Goal: Transaction & Acquisition: Download file/media

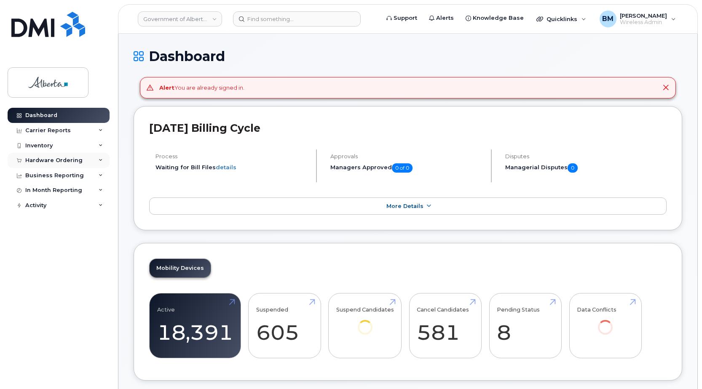
click at [68, 163] on div "Hardware Ordering" at bounding box center [53, 160] width 57 height 7
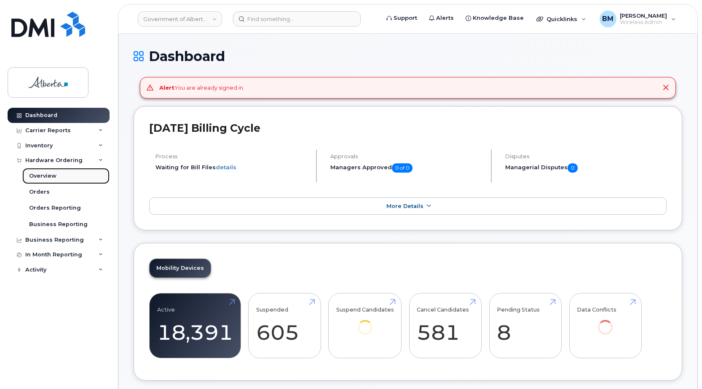
click at [50, 174] on div "Overview" at bounding box center [42, 176] width 27 height 8
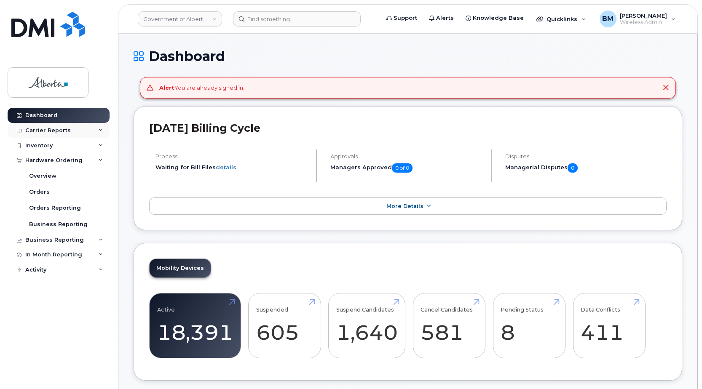
click at [56, 127] on div "Carrier Reports" at bounding box center [47, 130] width 45 height 7
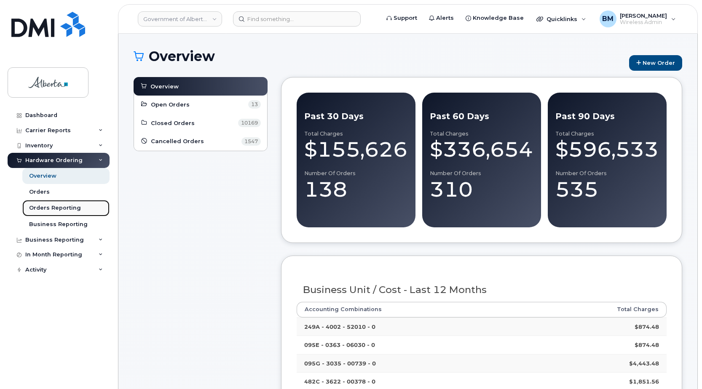
click at [75, 205] on div "Orders Reporting" at bounding box center [55, 208] width 52 height 8
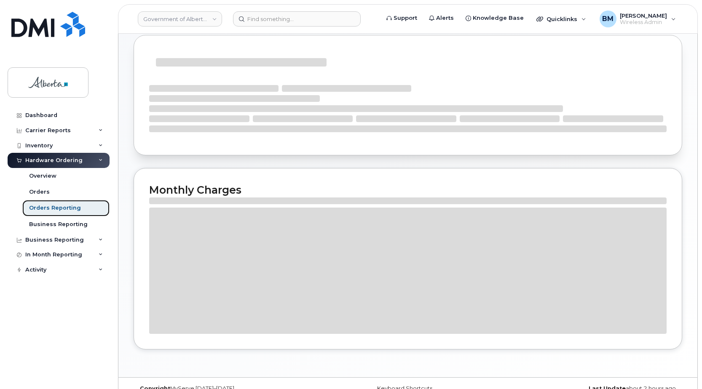
scroll to position [152, 0]
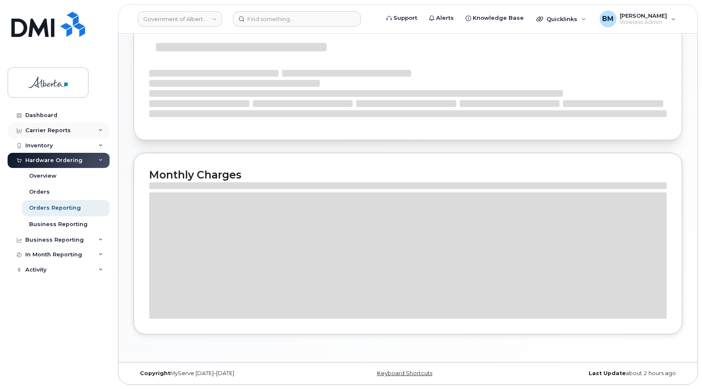
click at [56, 131] on div "Carrier Reports" at bounding box center [47, 130] width 45 height 7
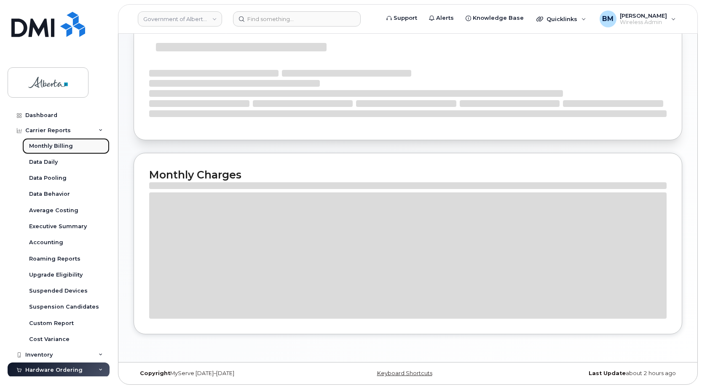
click at [62, 145] on div "Monthly Billing" at bounding box center [51, 146] width 44 height 8
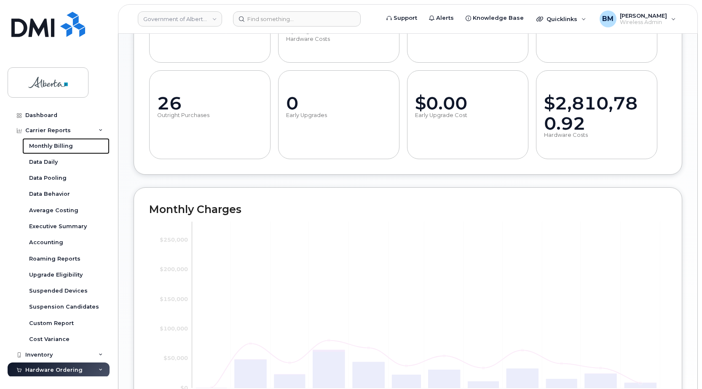
scroll to position [404, 0]
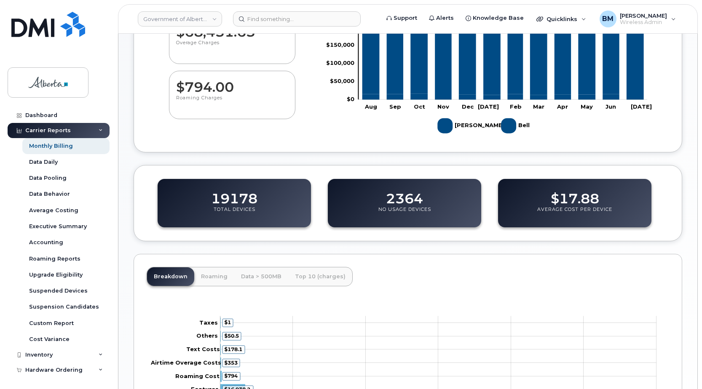
scroll to position [168, 0]
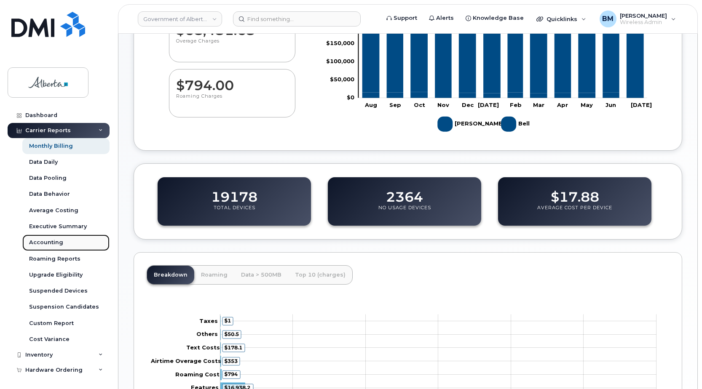
click at [50, 243] on div "Accounting" at bounding box center [46, 243] width 34 height 8
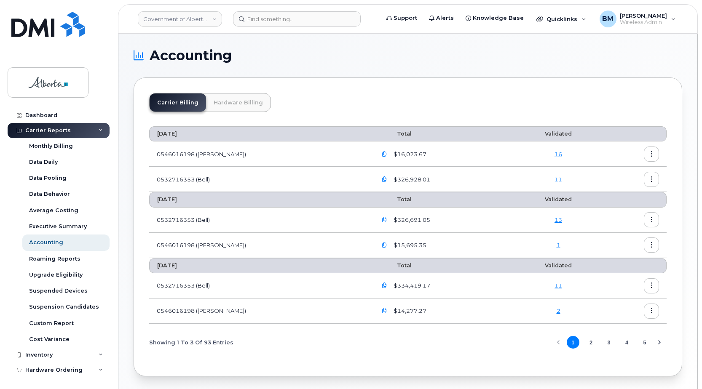
click at [248, 107] on link "Hardware Billing" at bounding box center [238, 102] width 64 height 18
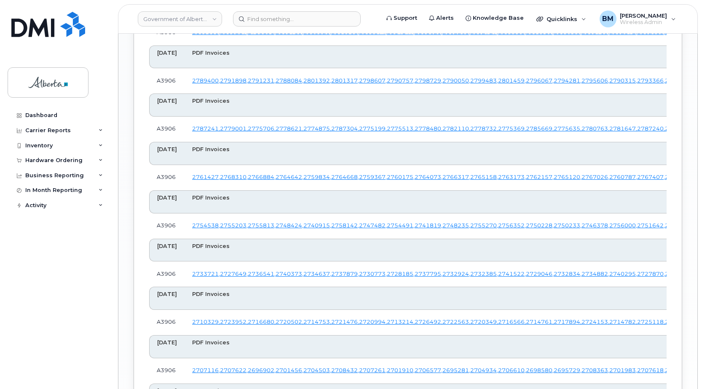
scroll to position [1011, 0]
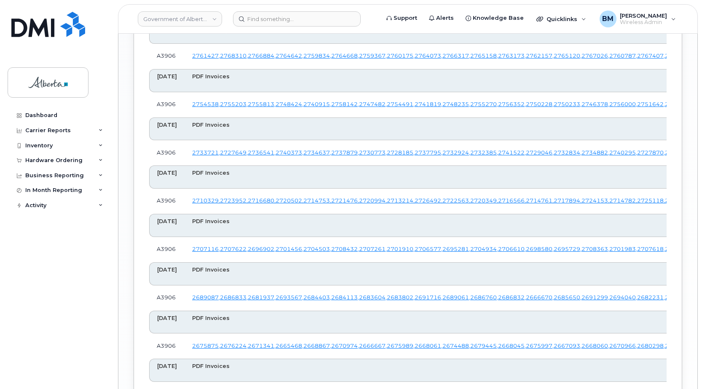
scroll to position [1095, 0]
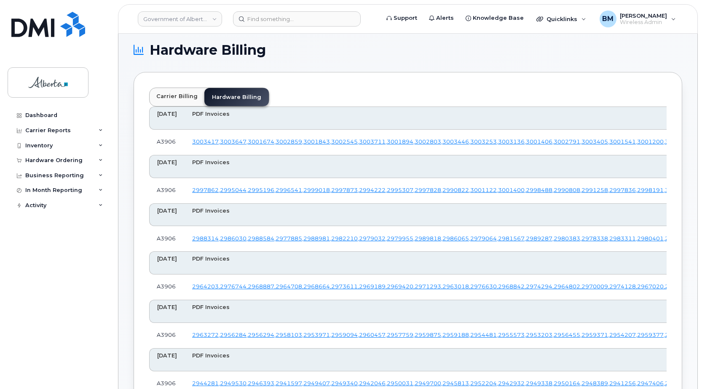
scroll to position [0, 0]
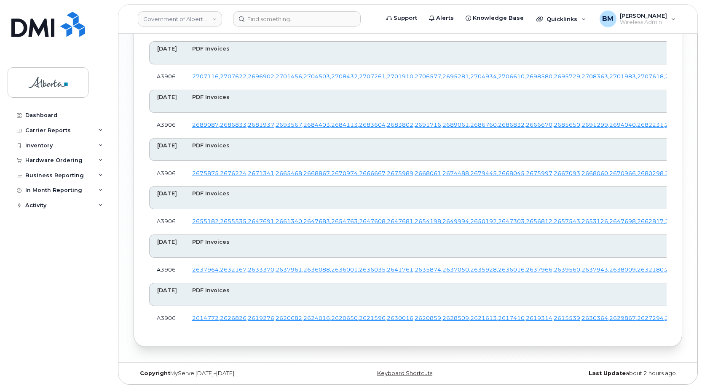
scroll to position [7300, 0]
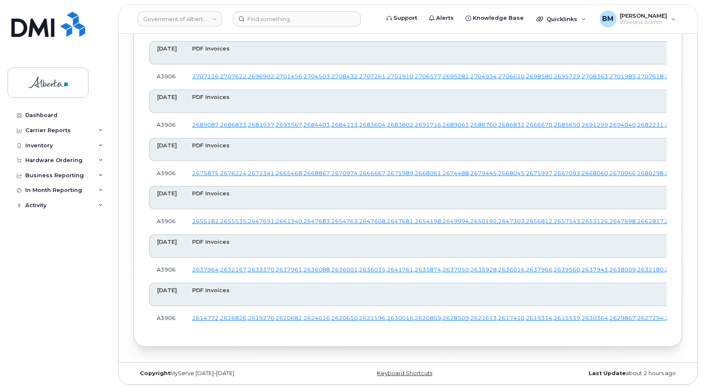
scroll to position [4352, 0]
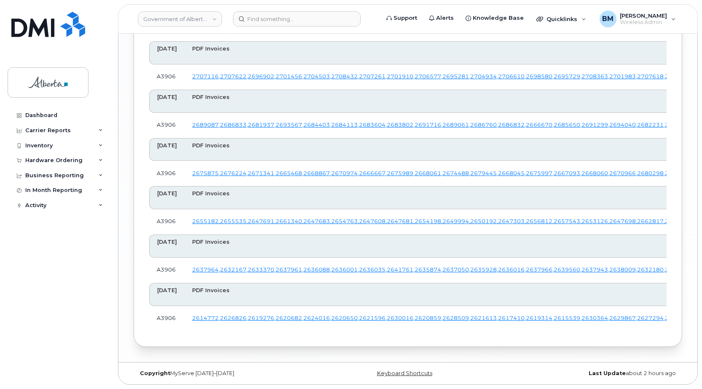
scroll to position [3805, 0]
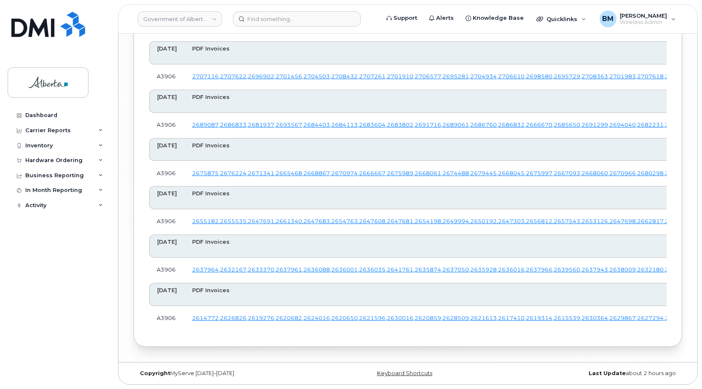
scroll to position [2499, 0]
drag, startPoint x: 636, startPoint y: 96, endPoint x: 634, endPoint y: 101, distance: 5.3
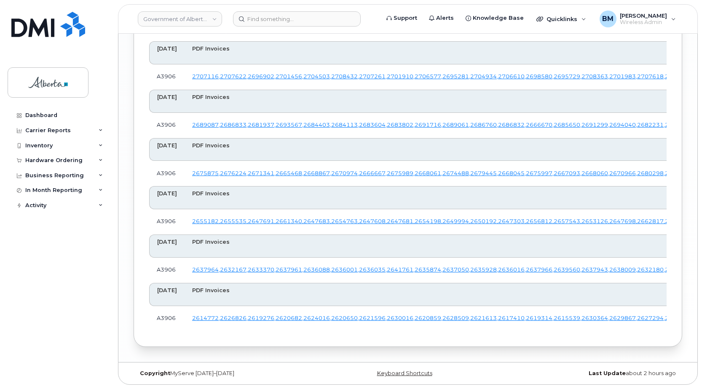
scroll to position [2036, 0]
